Goal: Find specific page/section: Find specific page/section

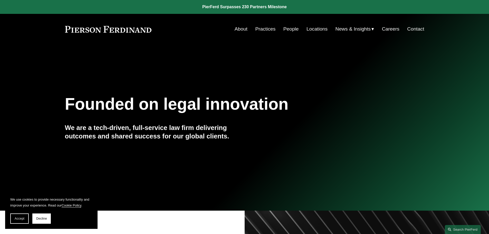
click at [289, 31] on link "People" at bounding box center [290, 29] width 15 height 10
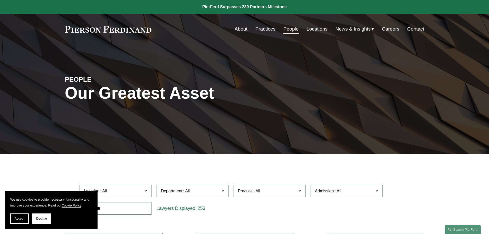
click at [265, 29] on link "Practices" at bounding box center [265, 29] width 20 height 10
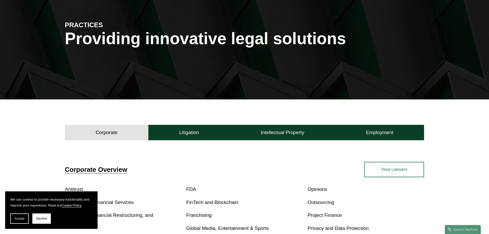
scroll to position [128, 0]
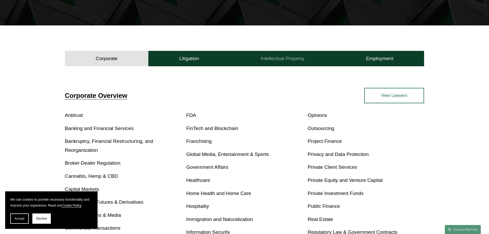
click at [273, 57] on h4 "Intellectual Property" at bounding box center [283, 58] width 44 height 6
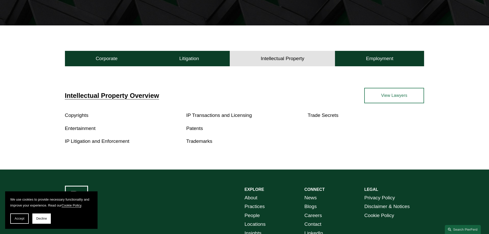
click at [369, 99] on link "View Lawyers" at bounding box center [394, 95] width 60 height 15
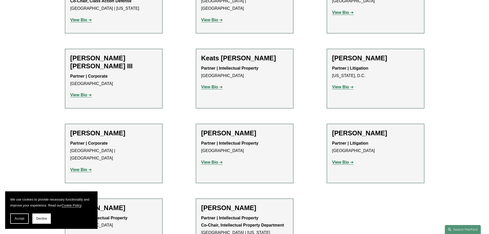
scroll to position [744, 0]
